Goal: Task Accomplishment & Management: Manage account settings

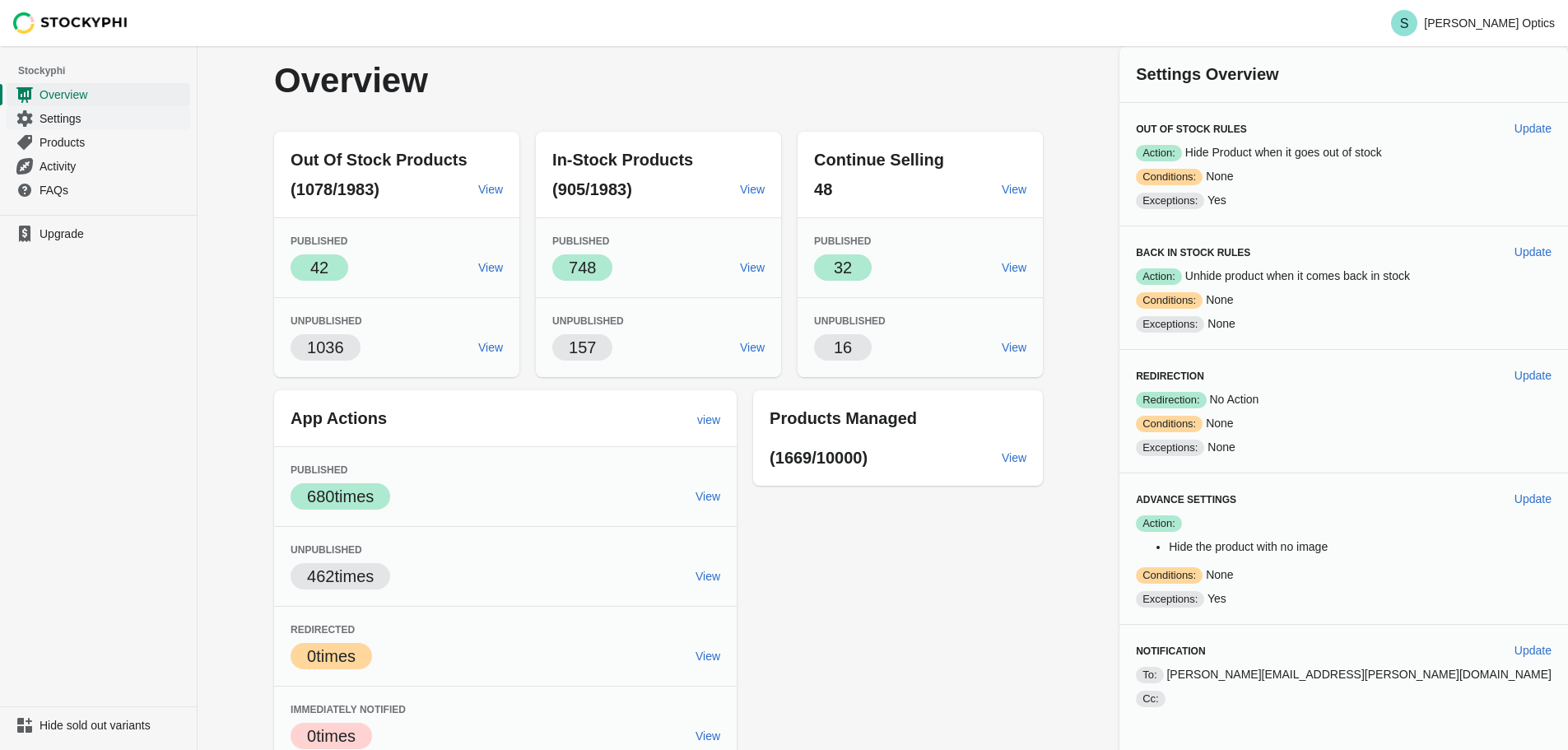
click at [63, 119] on span "Settings" at bounding box center [112, 119] width 147 height 16
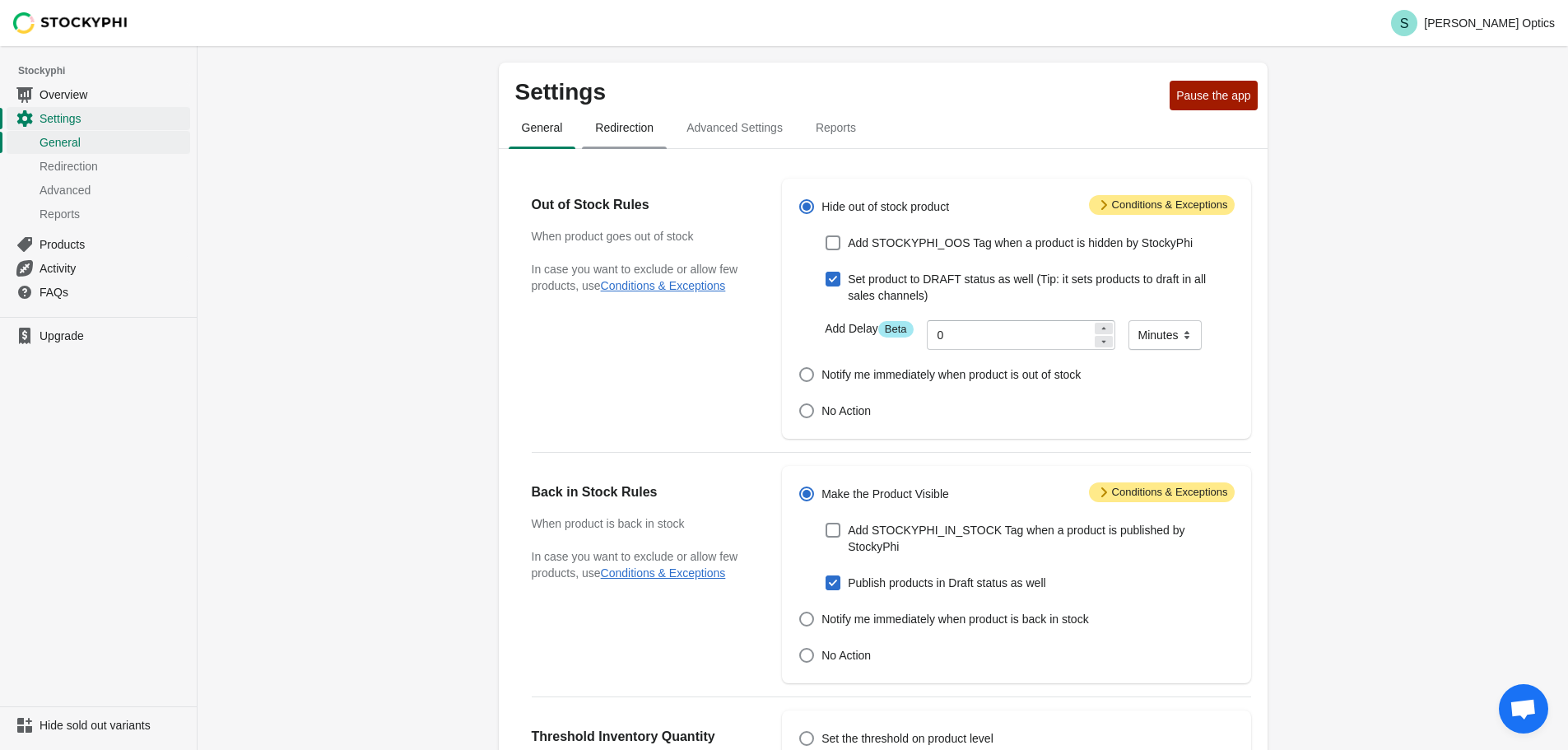
click at [633, 124] on span "Redirection" at bounding box center [624, 127] width 85 height 29
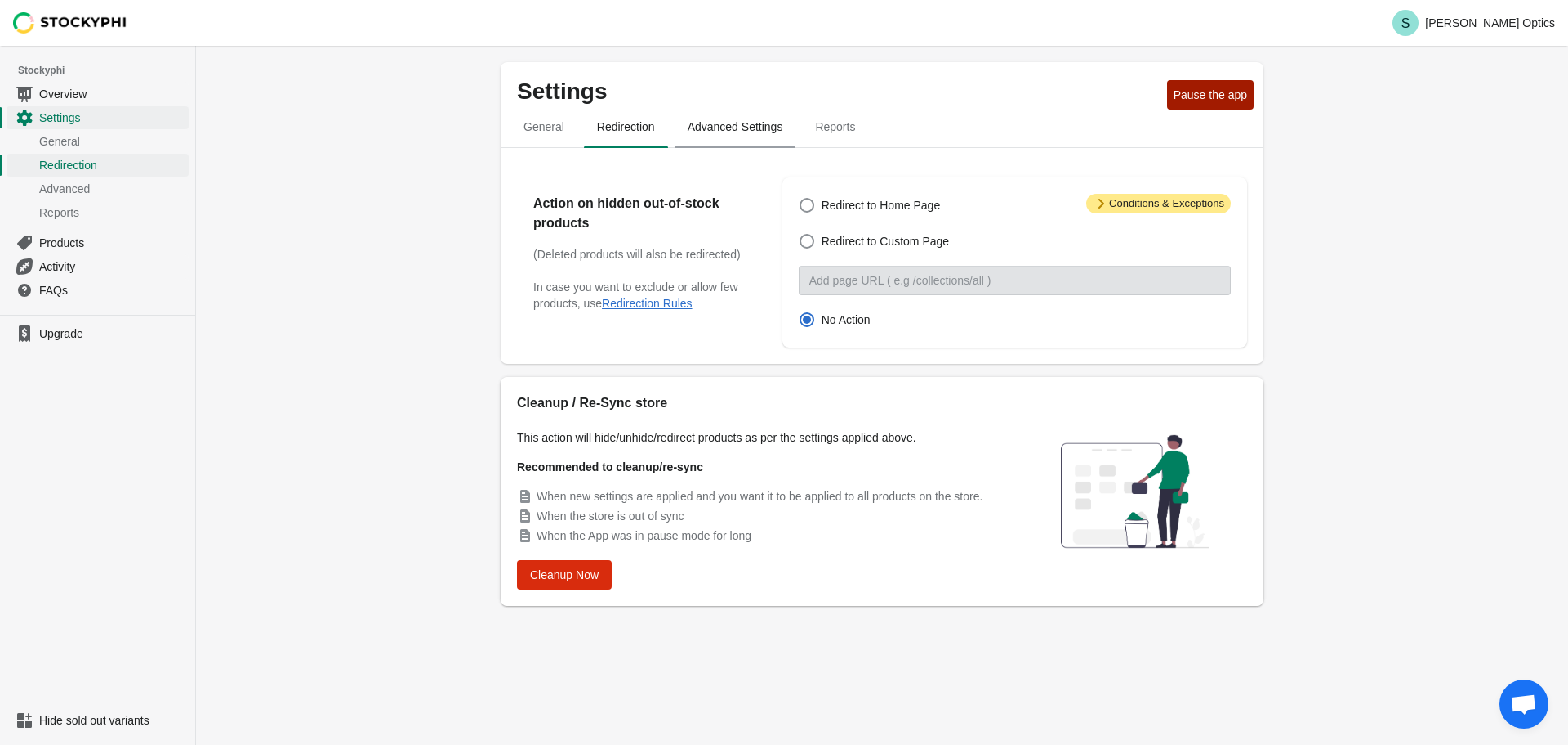
click at [700, 136] on span "Advanced Settings" at bounding box center [735, 126] width 122 height 29
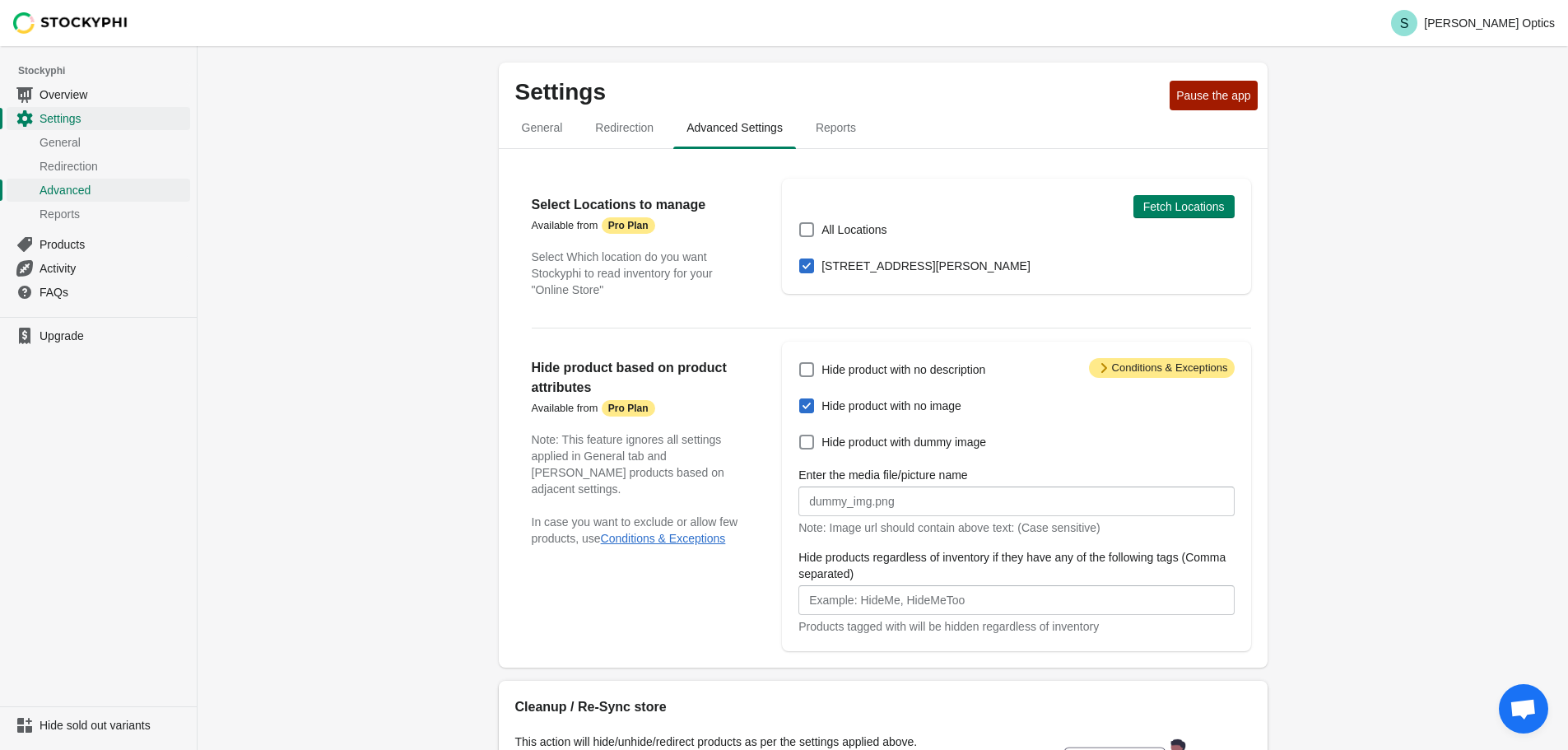
click at [1118, 390] on div "Hide product with no description Hide product with no image Hide product with d…" at bounding box center [1008, 496] width 452 height 277
click at [1112, 369] on icon at bounding box center [1104, 368] width 16 height 16
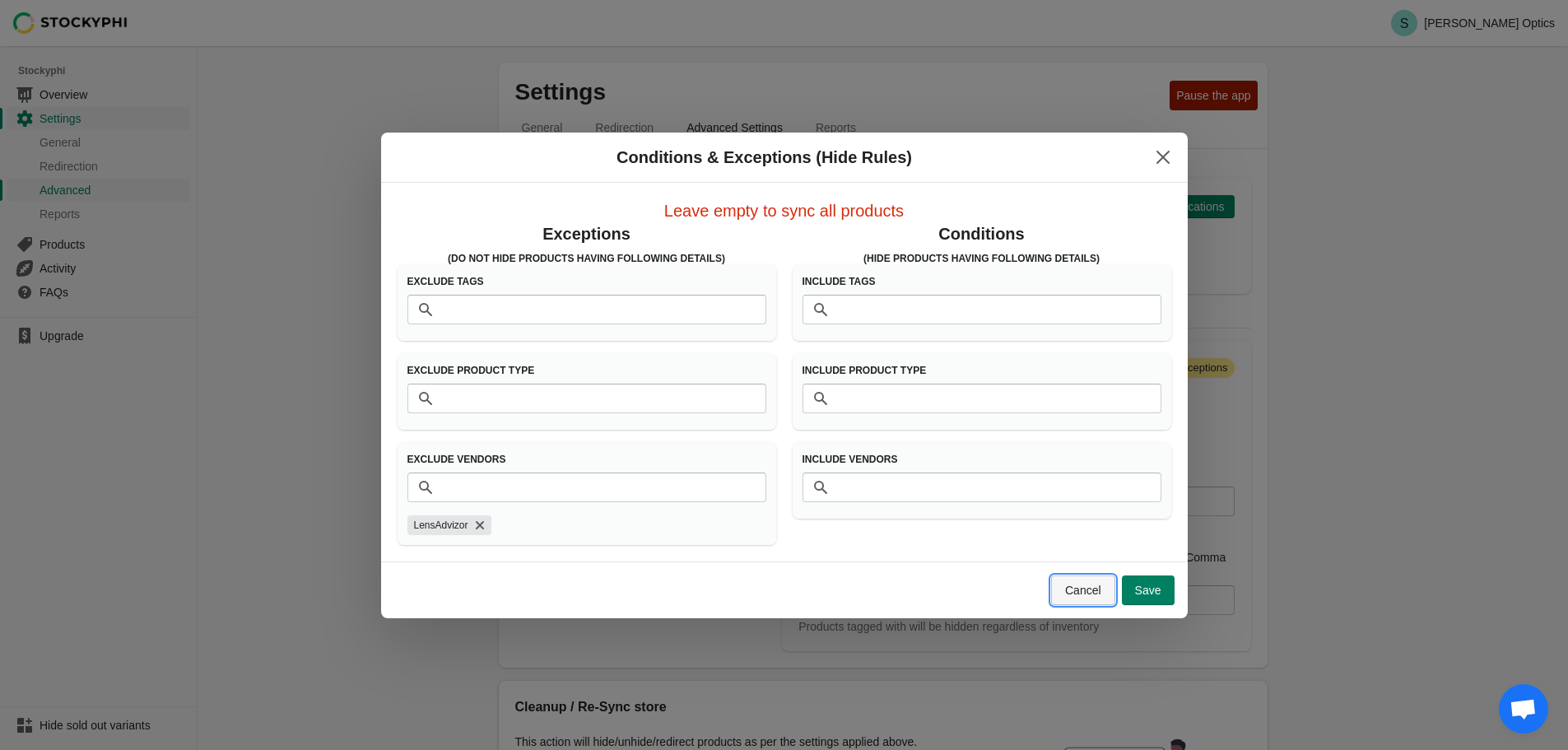
click at [1107, 593] on button "Cancel" at bounding box center [1083, 590] width 64 height 29
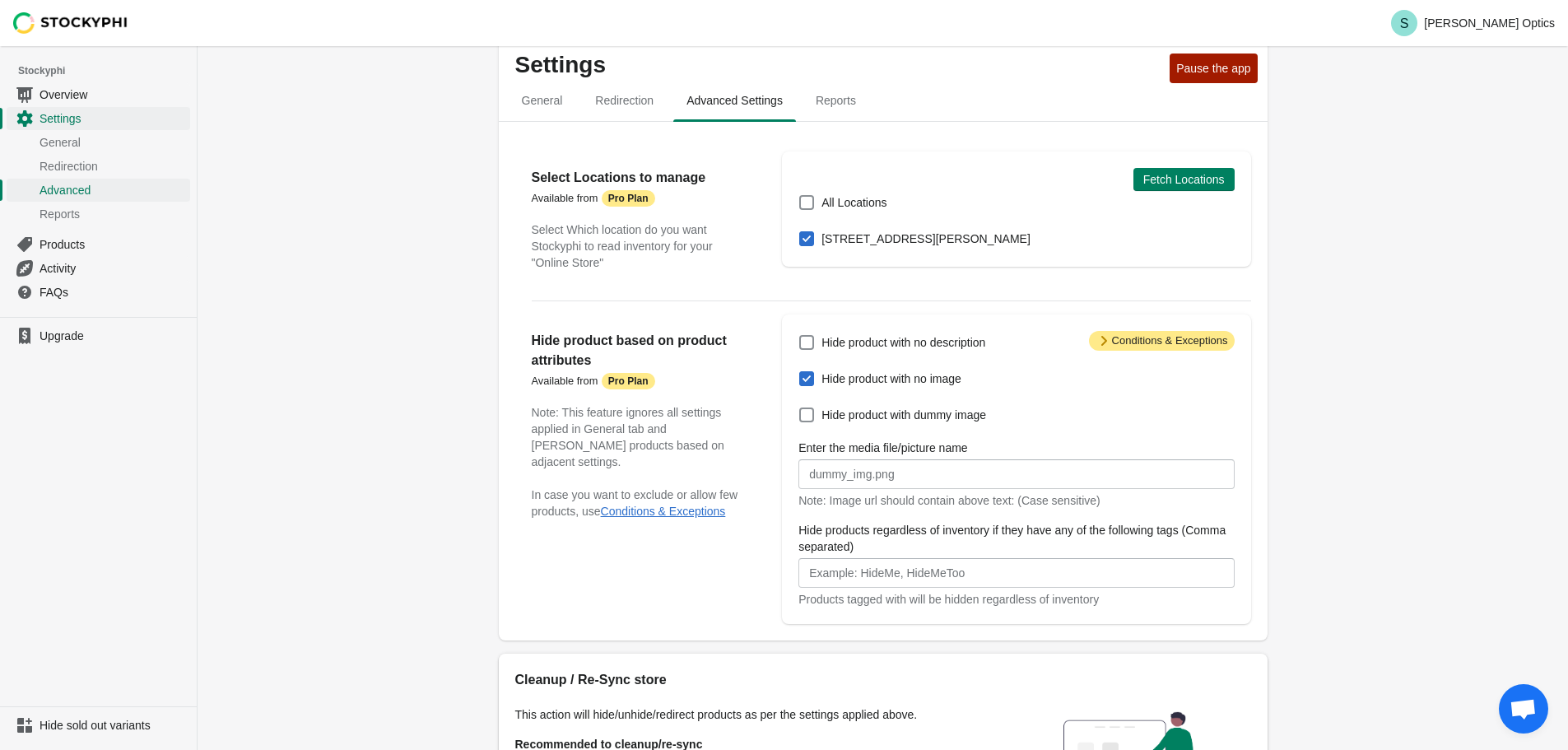
scroll to position [23, 0]
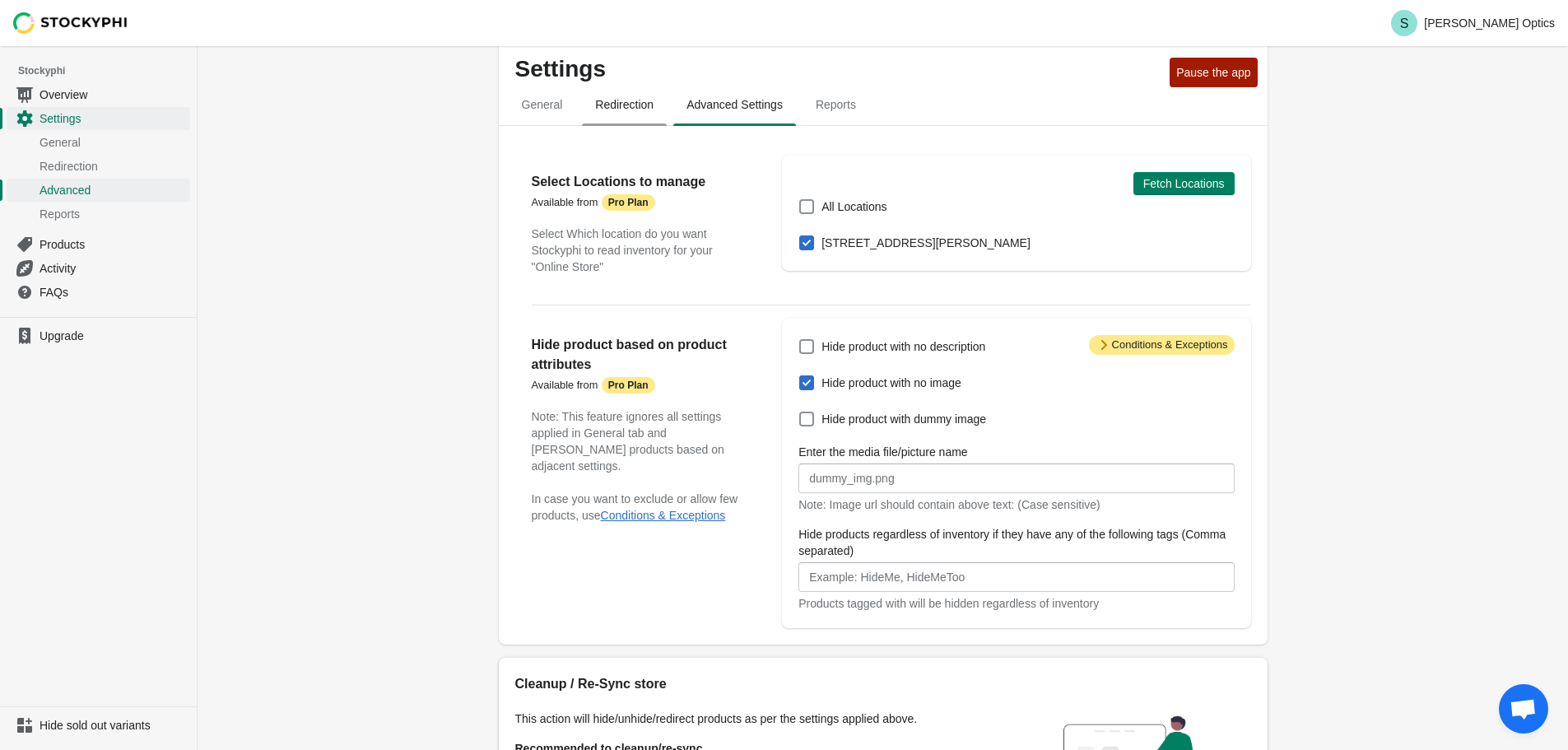
click at [638, 97] on span "Redirection" at bounding box center [624, 104] width 85 height 29
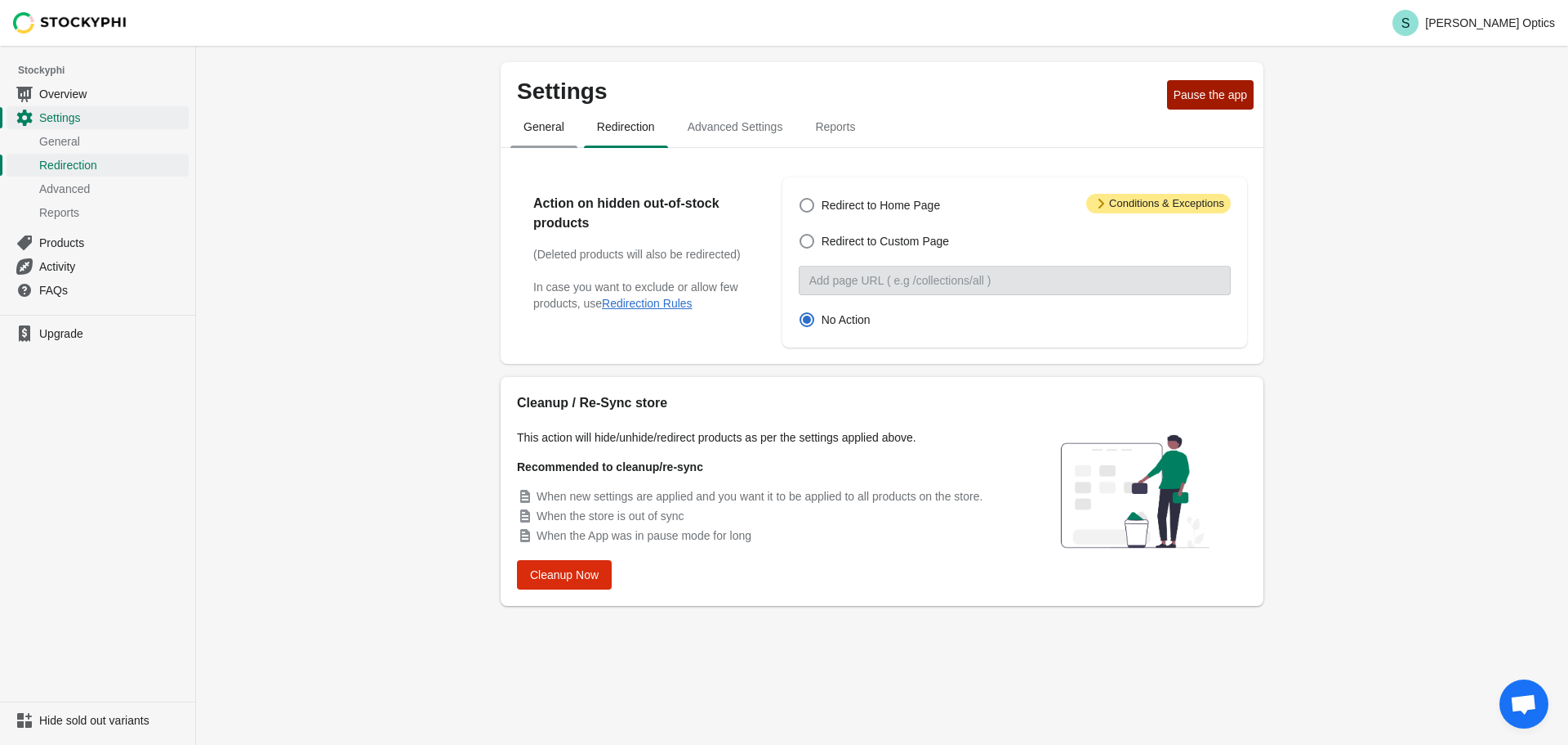
click at [560, 145] on button "General" at bounding box center [543, 126] width 73 height 43
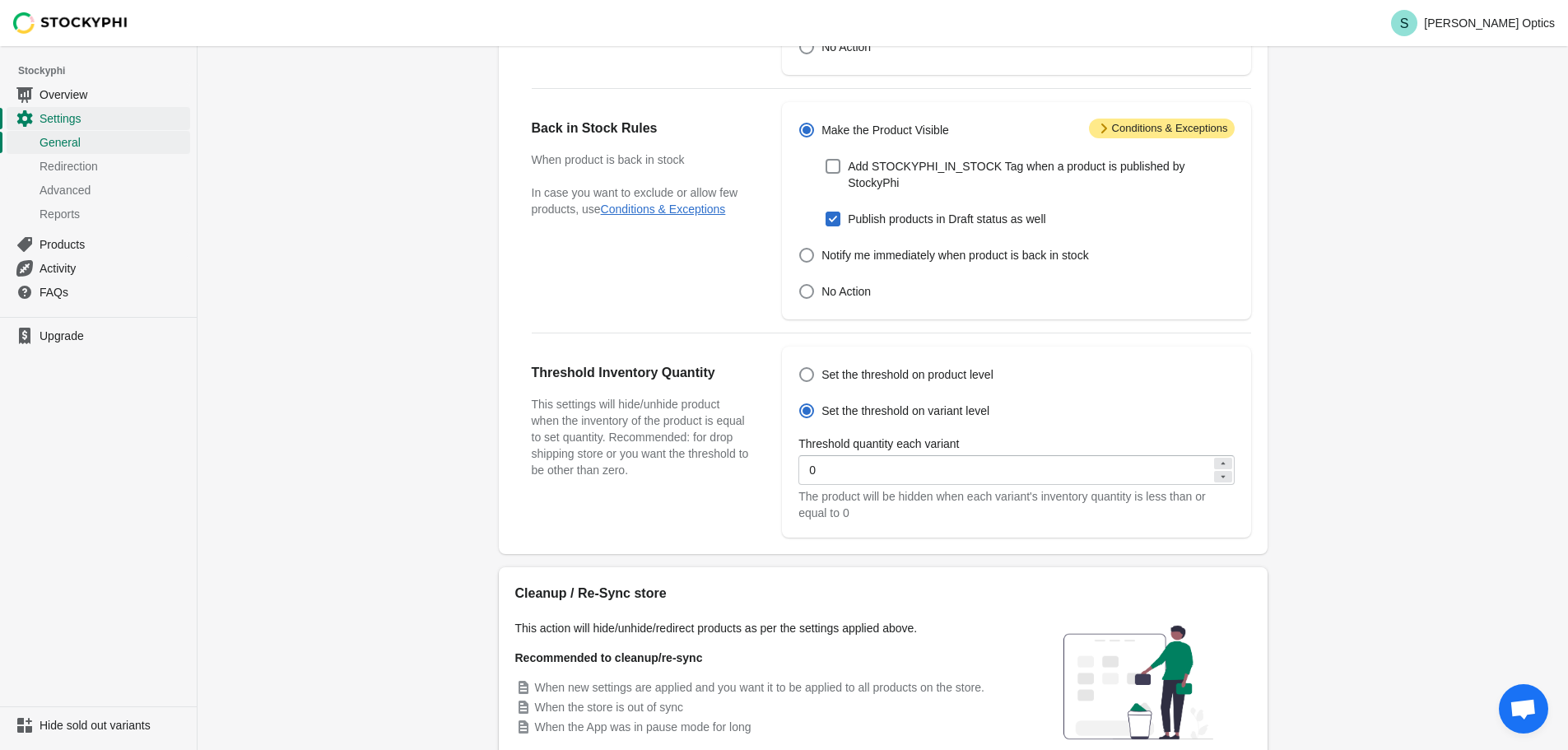
scroll to position [452, 0]
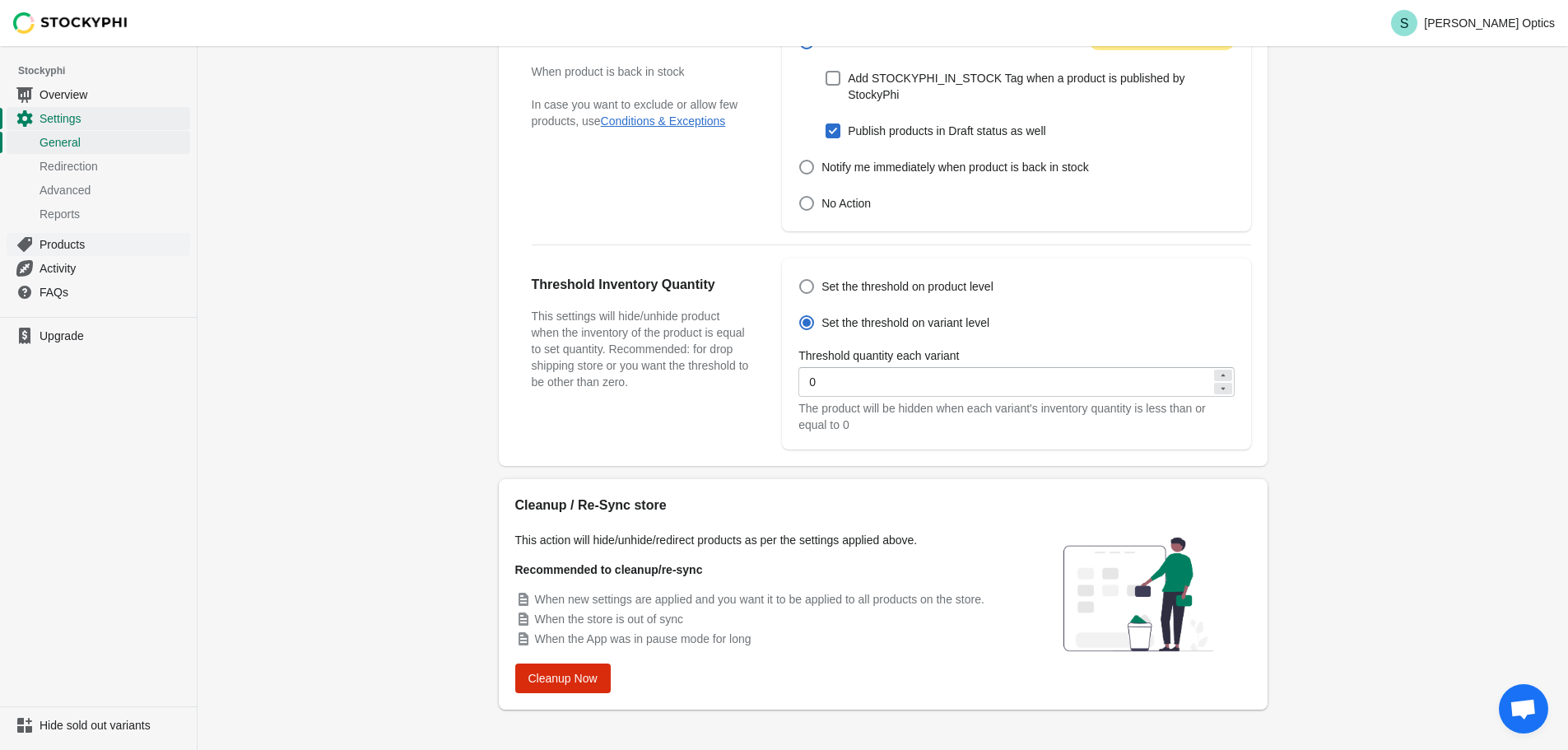
click at [79, 250] on span "Products" at bounding box center [112, 245] width 147 height 16
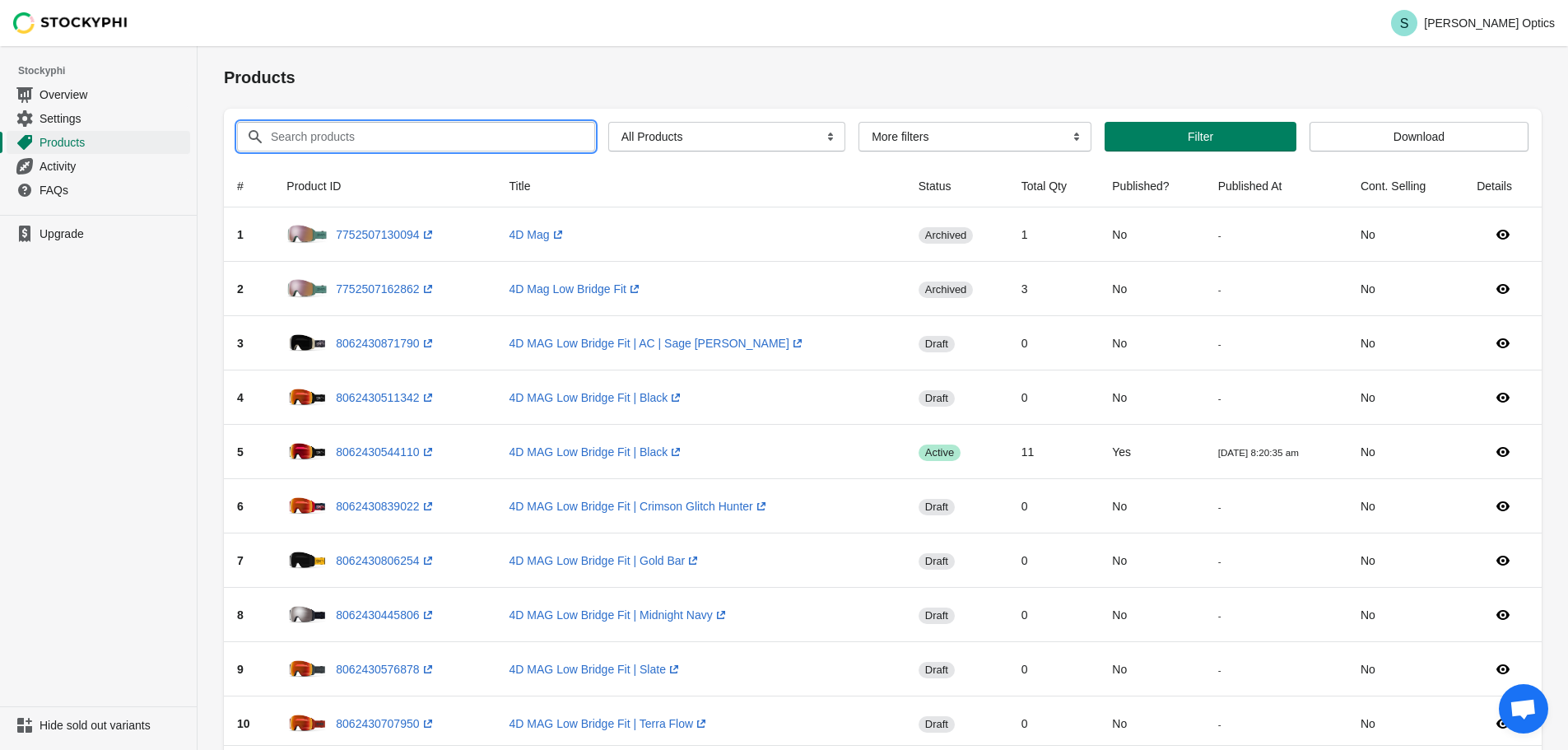
click at [283, 133] on input "Search products" at bounding box center [417, 136] width 295 height 29
type input "ruckus"
click at [224, 46] on button "Submit" at bounding box center [247, 54] width 47 height 17
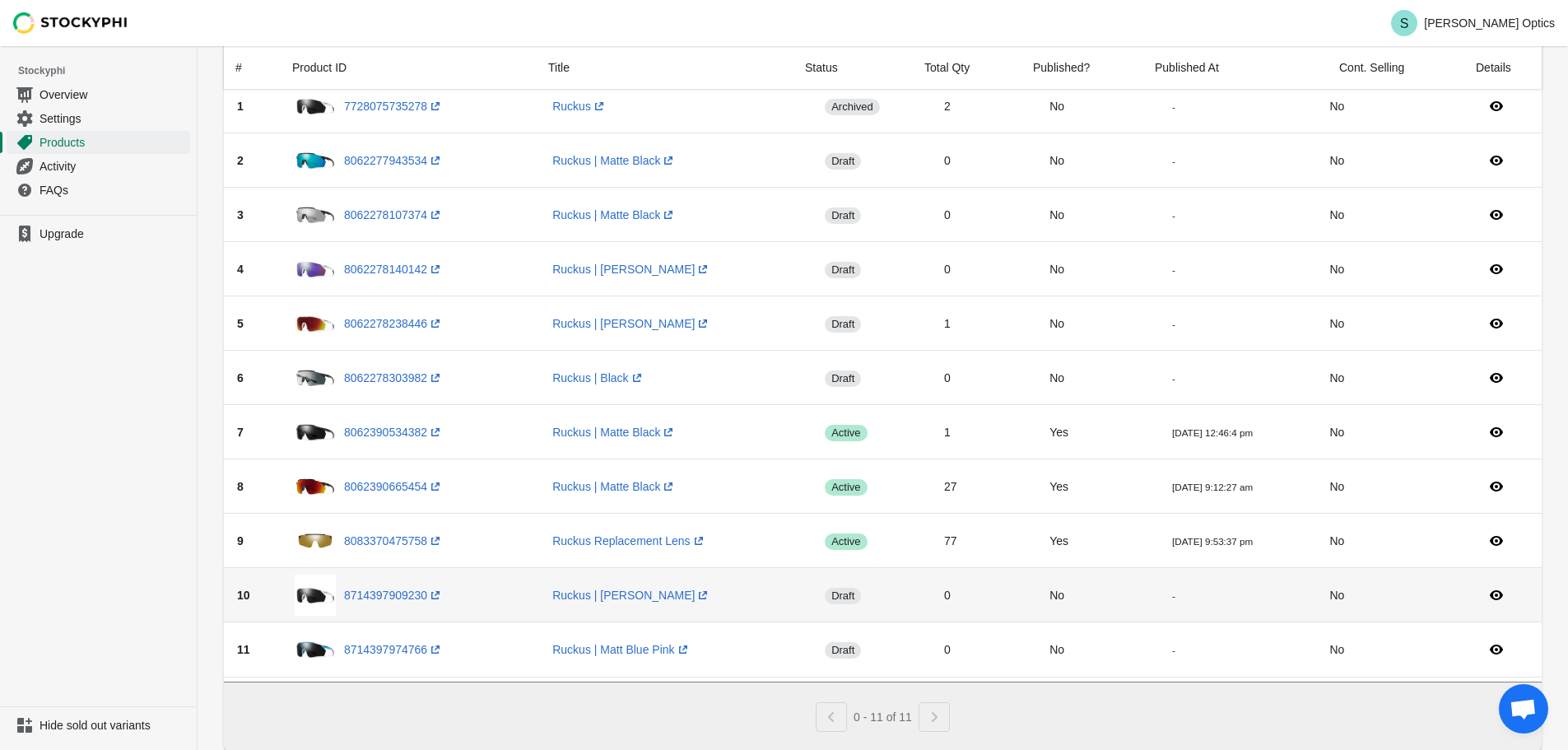
scroll to position [176, 0]
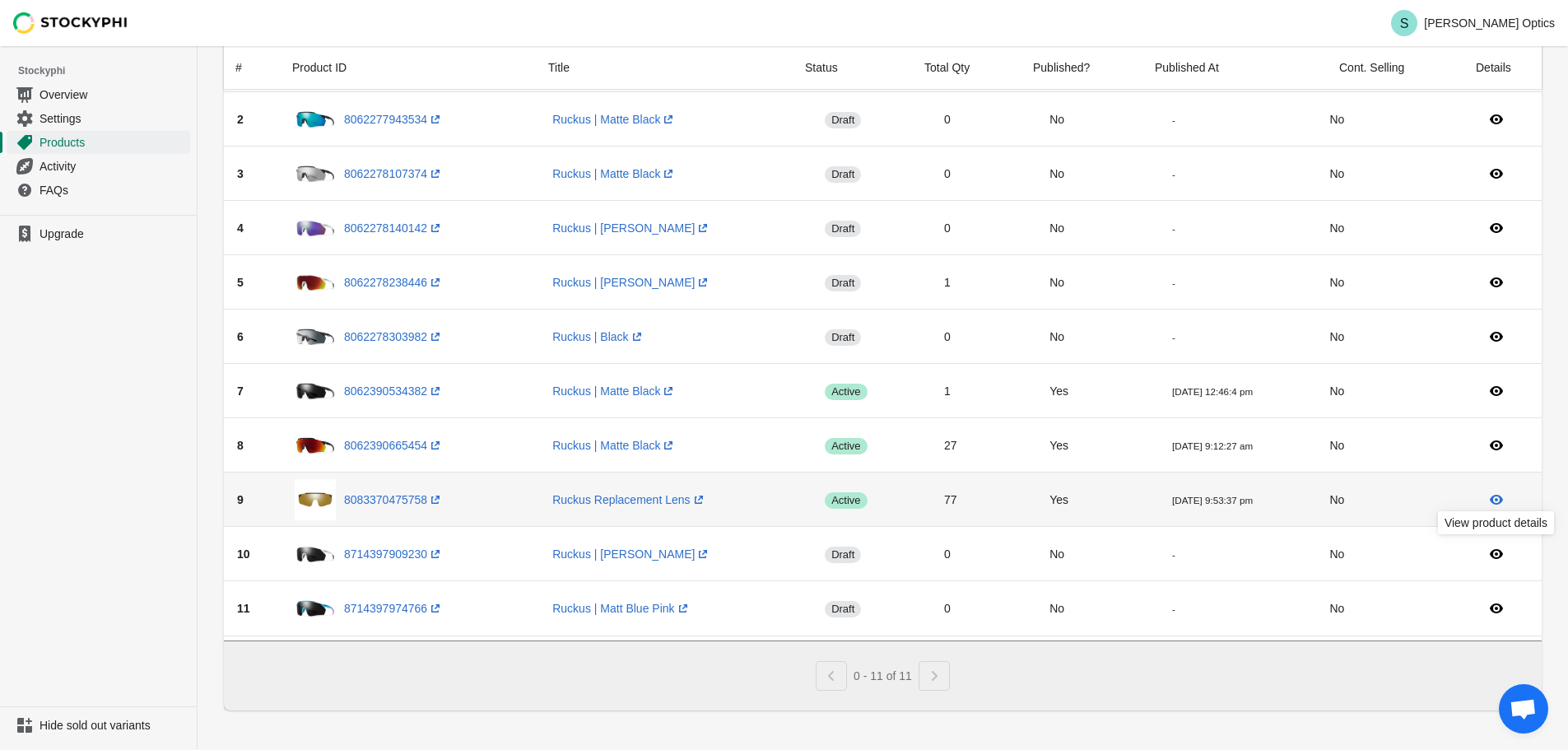
click at [1489, 495] on icon at bounding box center [1497, 500] width 16 height 16
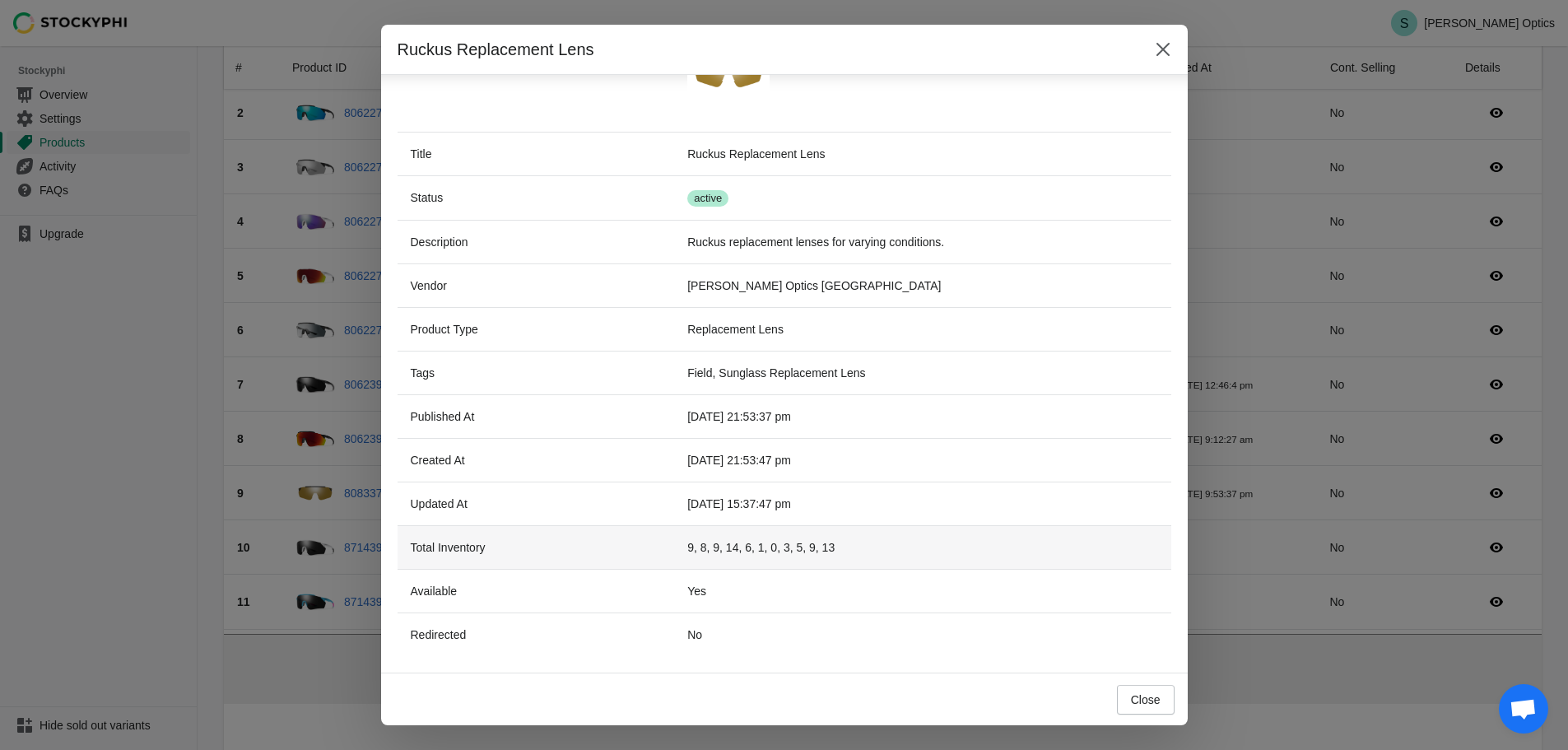
scroll to position [202, 0]
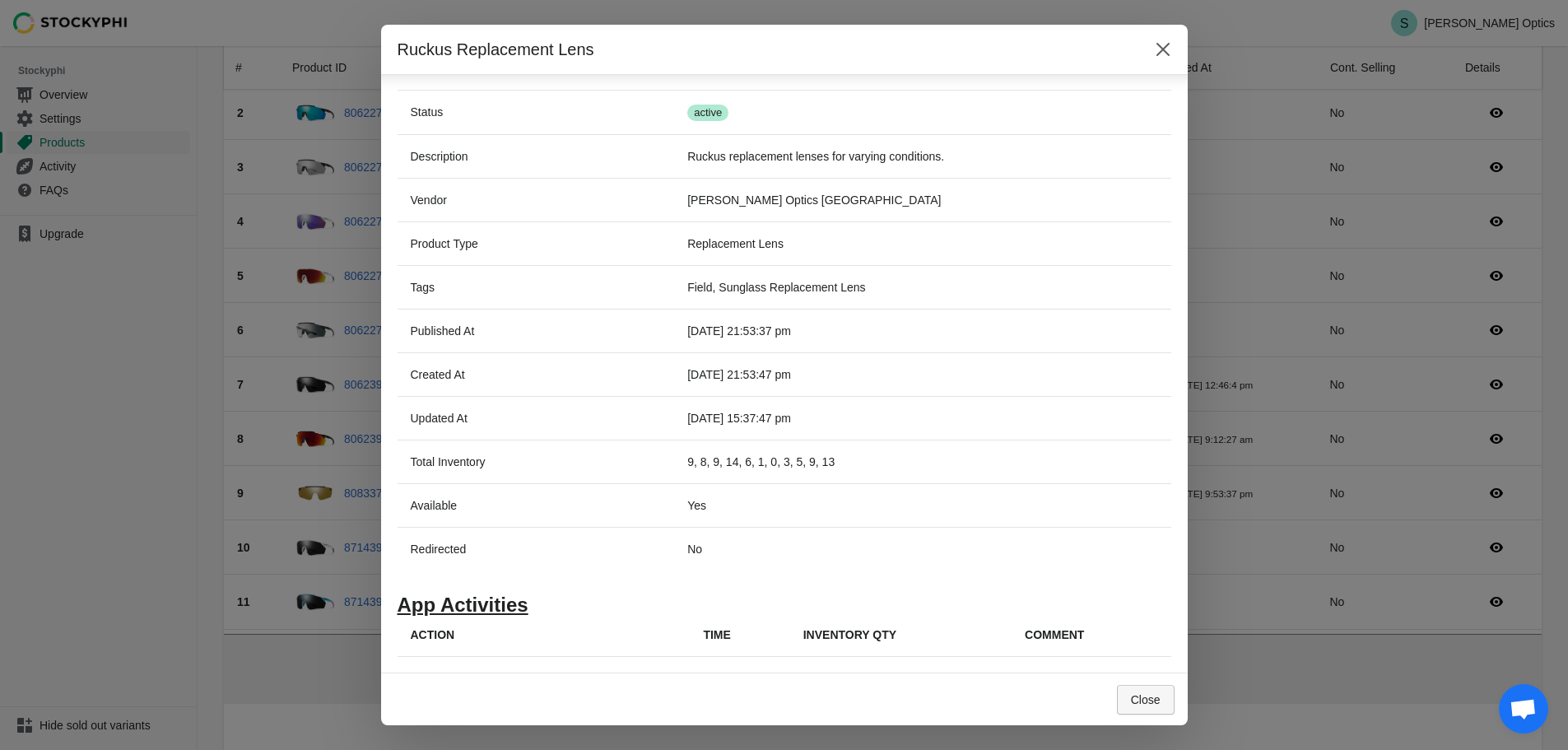
click at [1139, 705] on span "Close" at bounding box center [1146, 699] width 29 height 13
